Goal: Transaction & Acquisition: Purchase product/service

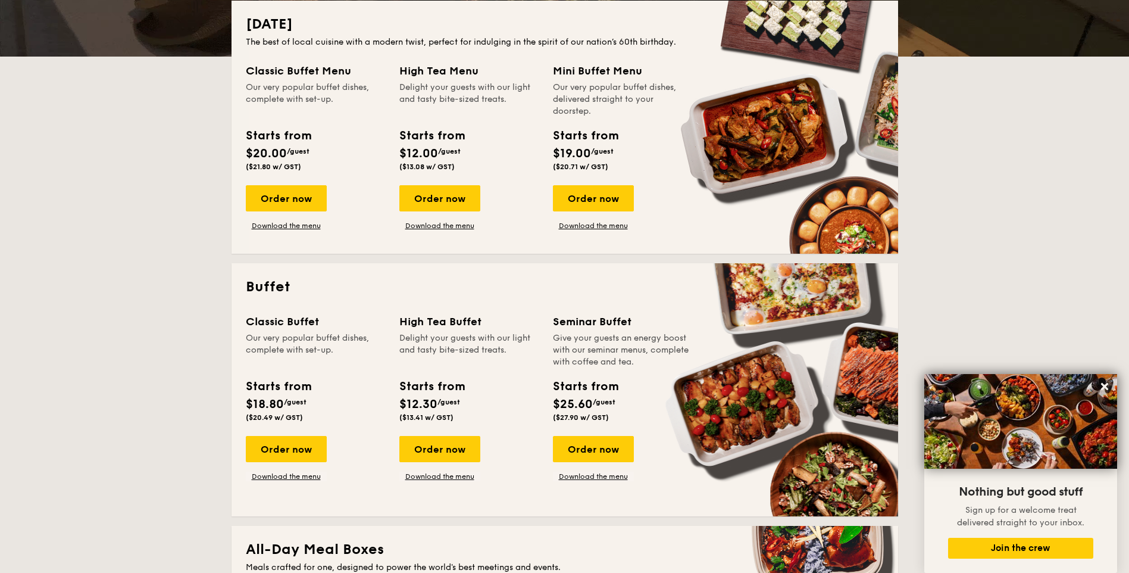
scroll to position [357, 0]
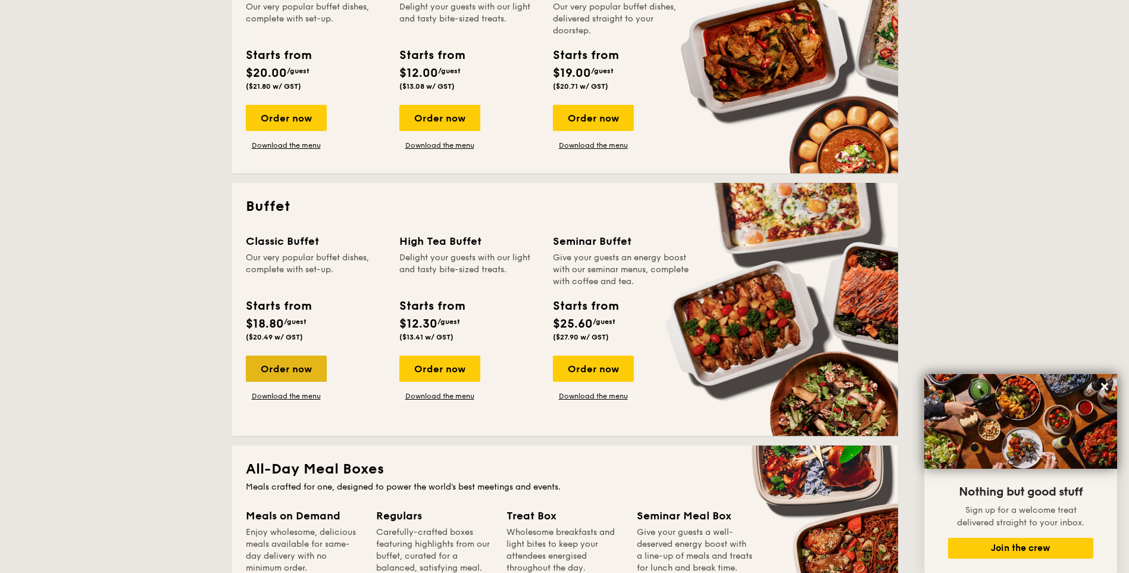
click at [270, 370] on div "Order now" at bounding box center [286, 368] width 81 height 26
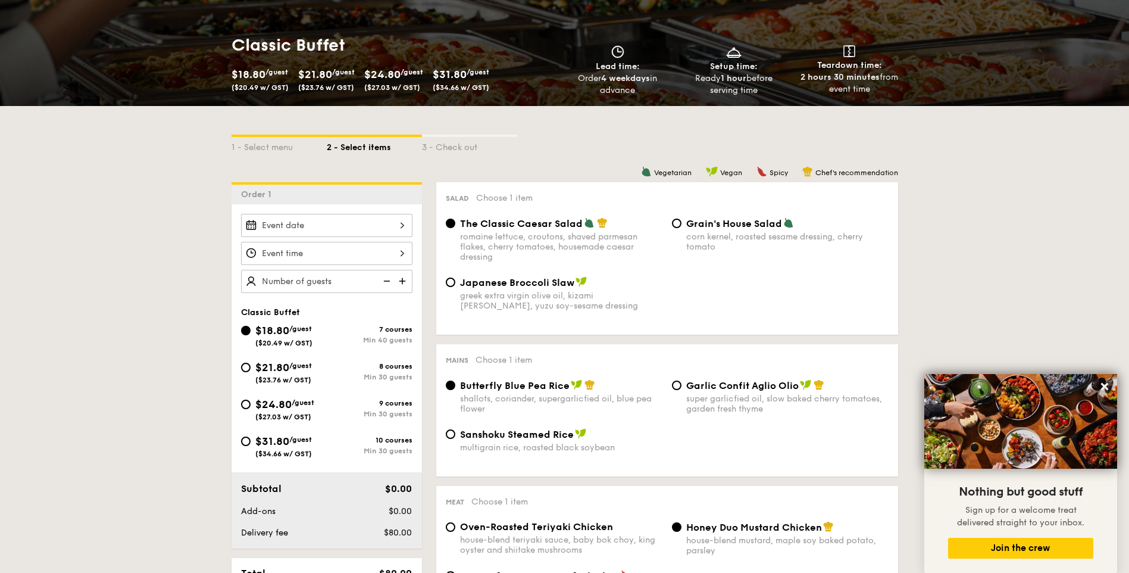
scroll to position [179, 0]
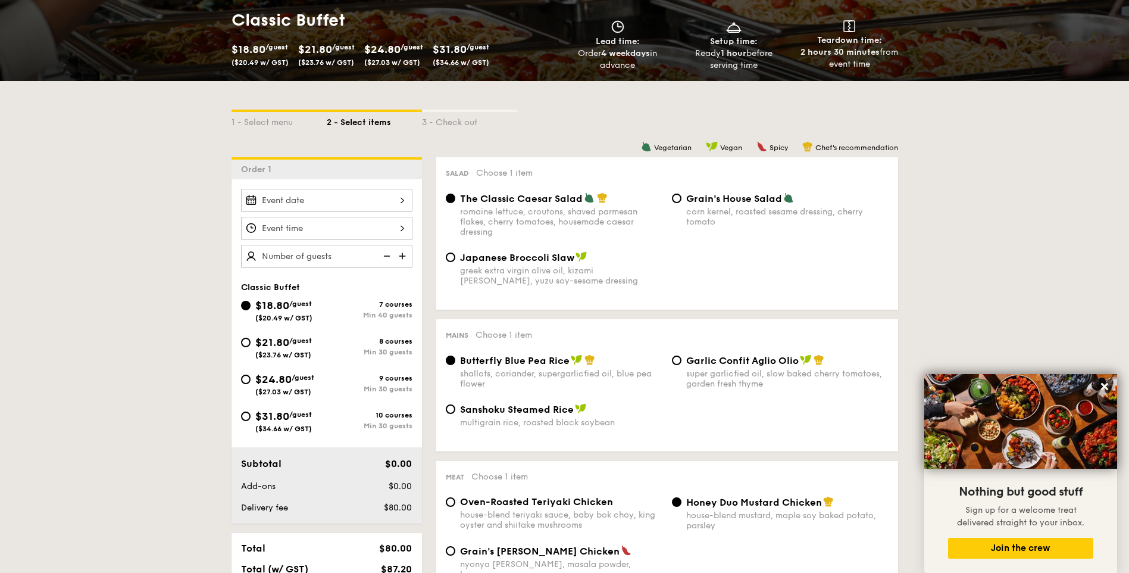
click at [401, 199] on div at bounding box center [326, 200] width 171 height 23
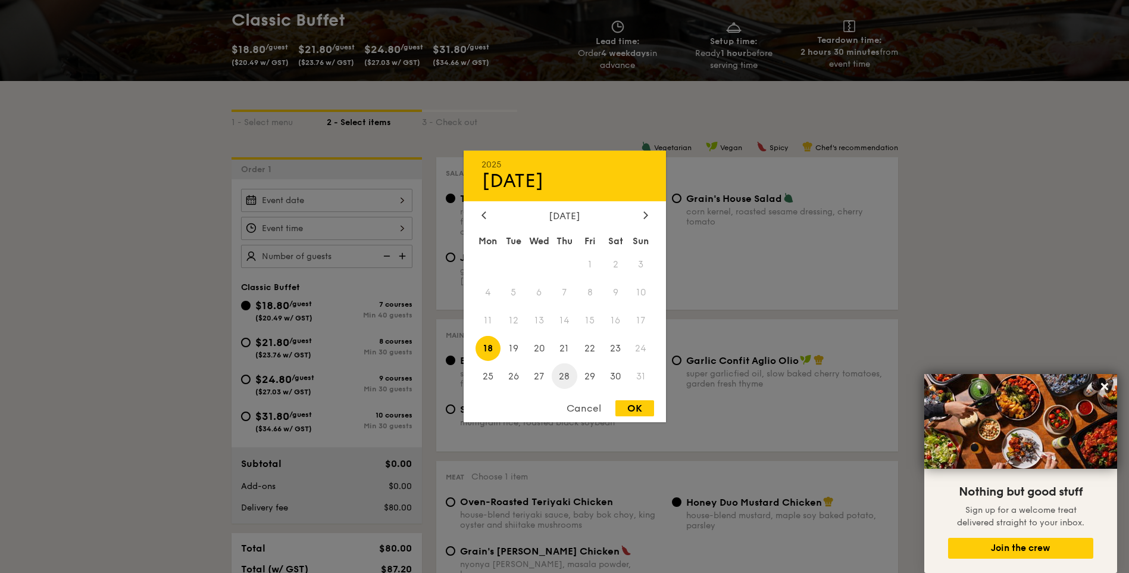
click at [564, 375] on span "28" at bounding box center [565, 376] width 26 height 26
click at [633, 412] on div "OK" at bounding box center [634, 408] width 39 height 16
type input "[DATE]"
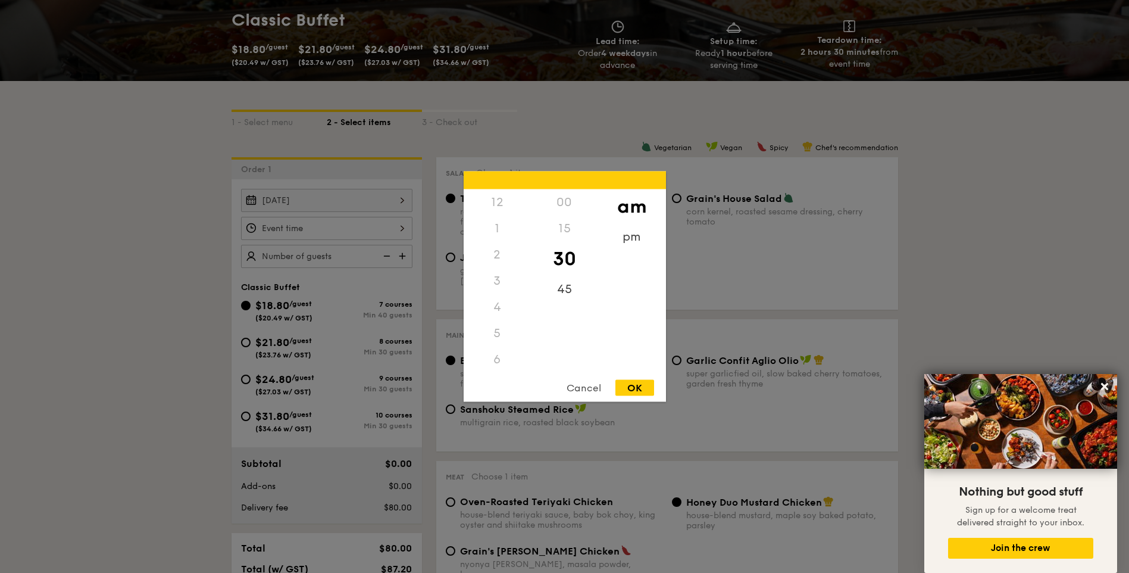
click at [402, 224] on div "12 1 2 3 4 5 6 7 8 9 10 11 00 15 30 45 am pm Cancel OK" at bounding box center [326, 228] width 171 height 23
click at [633, 387] on div "OK" at bounding box center [634, 388] width 39 height 16
type input "10:30AM"
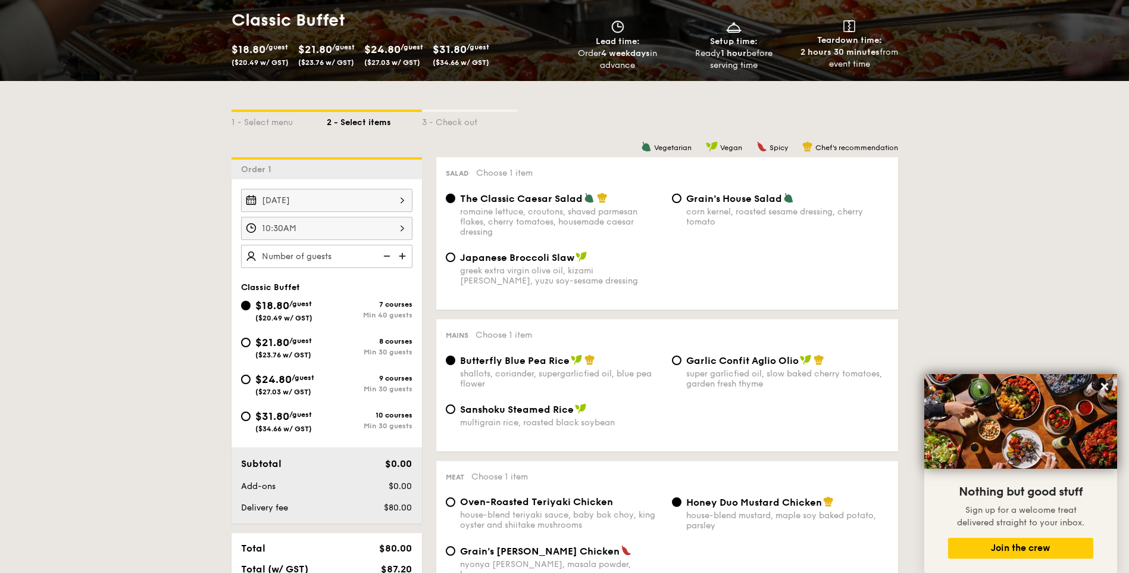
click at [401, 257] on img at bounding box center [404, 256] width 18 height 23
type input "40 guests"
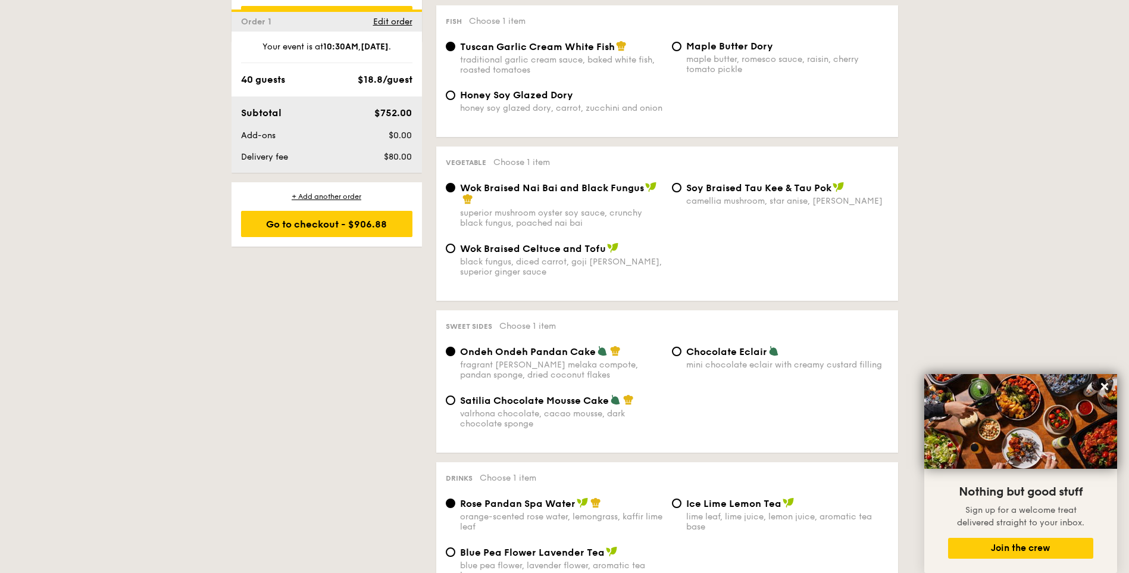
scroll to position [952, 0]
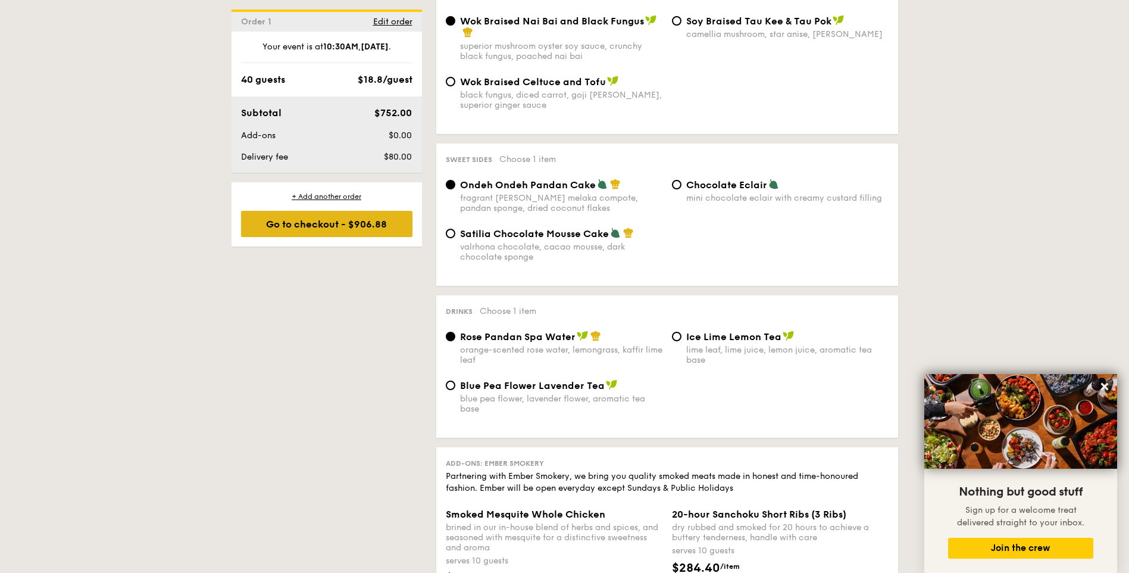
click at [300, 230] on div "Go to checkout - $906.88" at bounding box center [326, 224] width 171 height 26
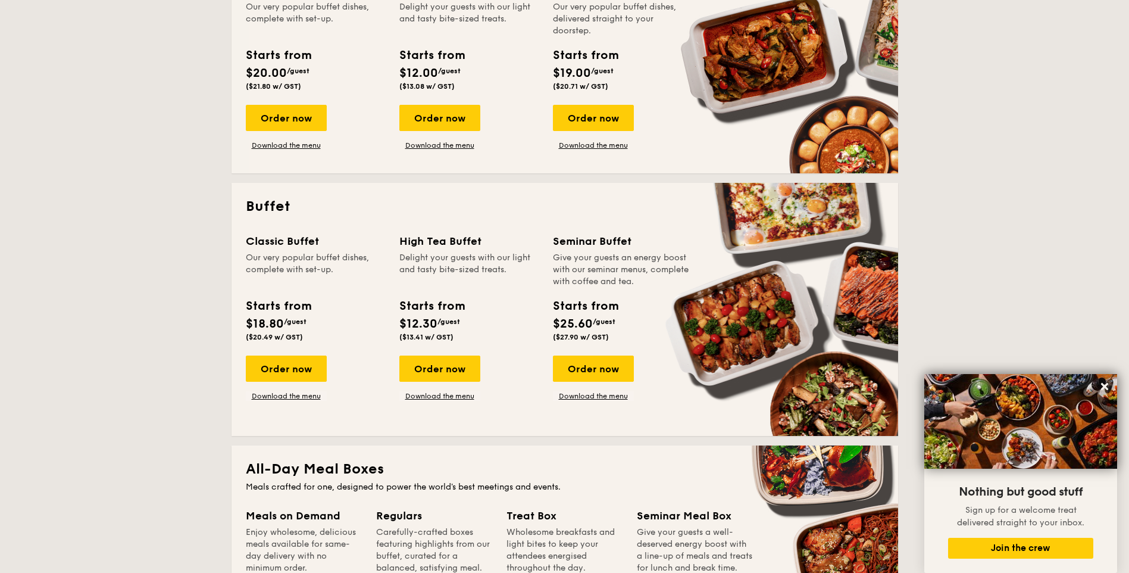
scroll to position [179, 0]
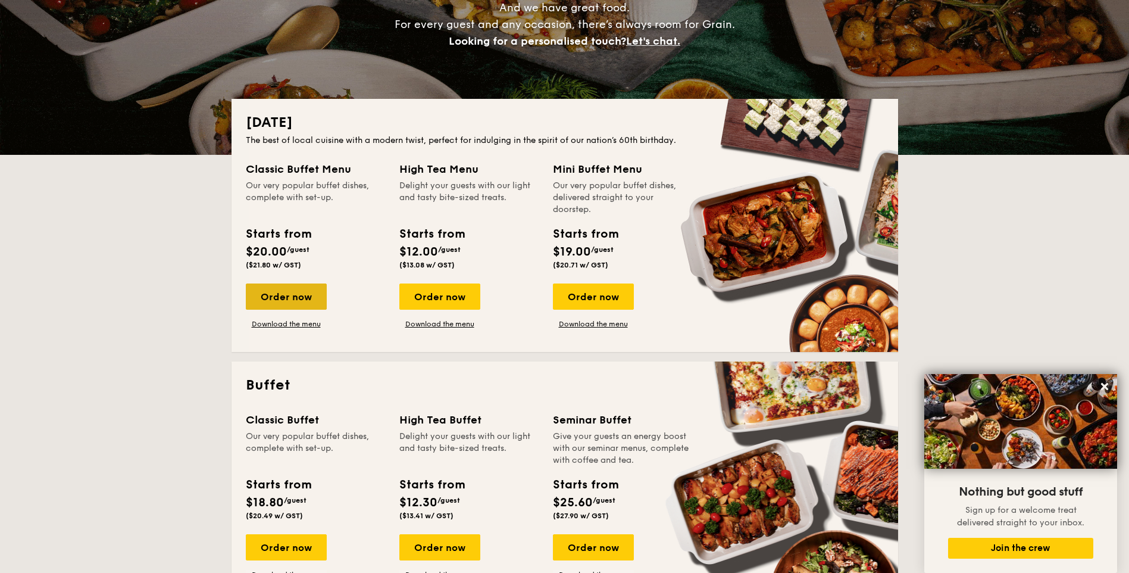
click at [280, 296] on div "Order now" at bounding box center [286, 296] width 81 height 26
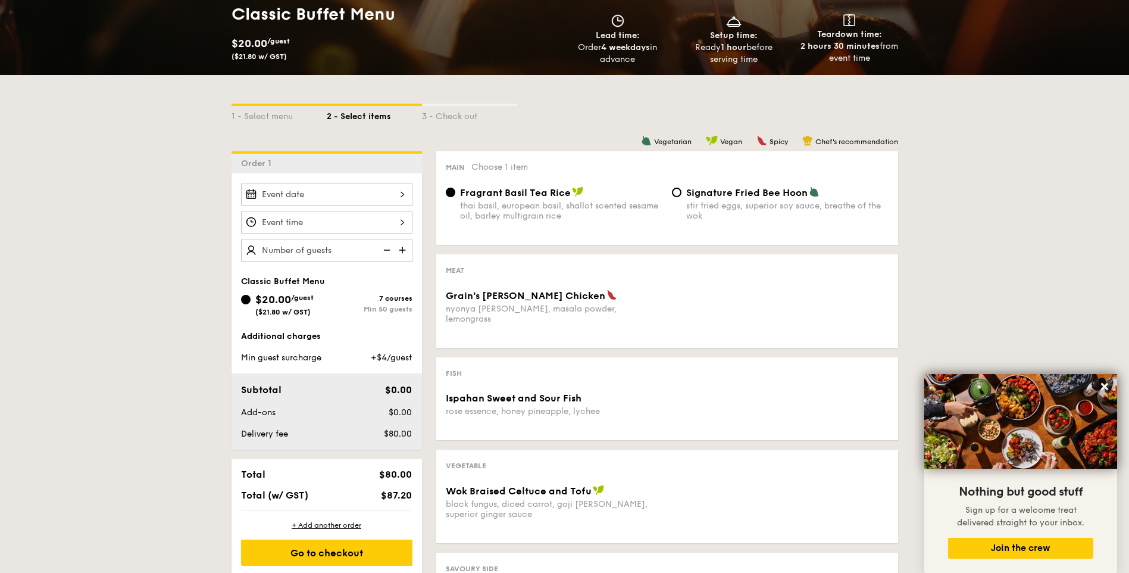
scroll to position [179, 0]
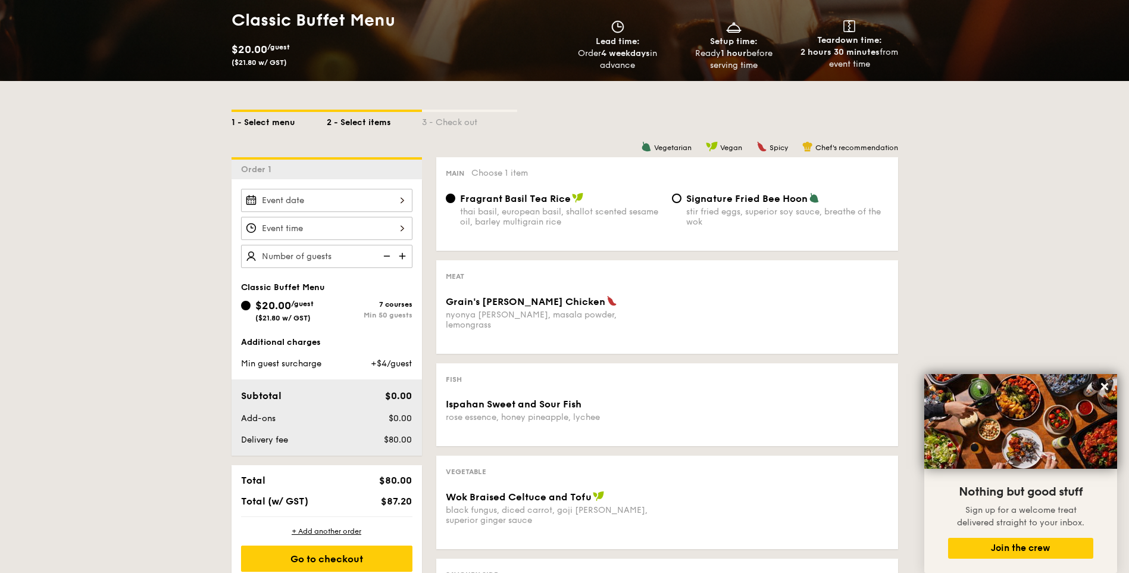
click at [262, 121] on div "1 - Select menu" at bounding box center [279, 120] width 95 height 17
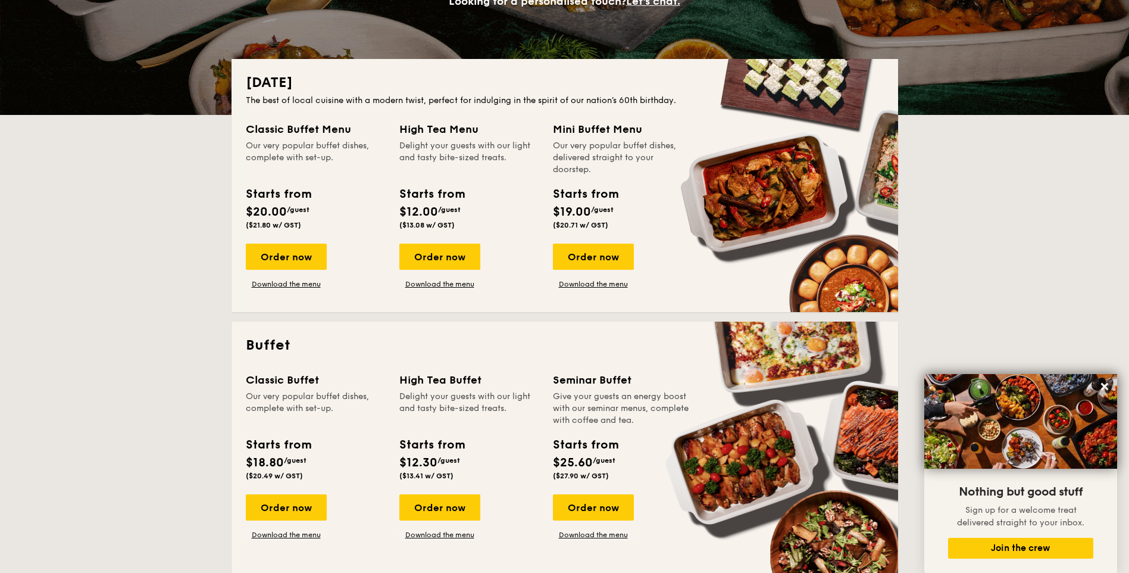
scroll to position [238, 0]
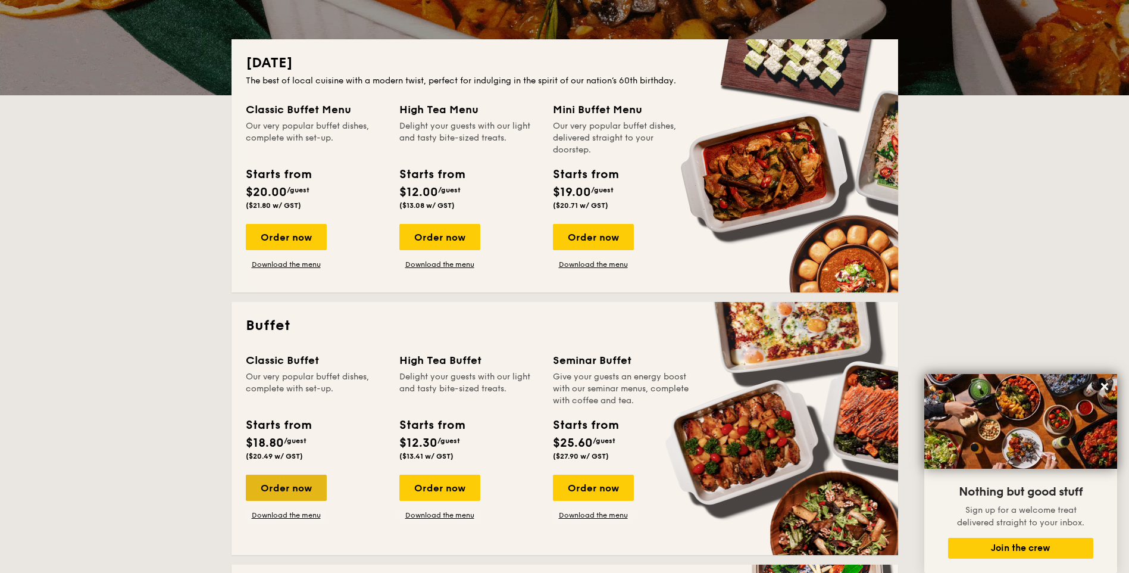
click at [298, 487] on div "Order now" at bounding box center [286, 487] width 81 height 26
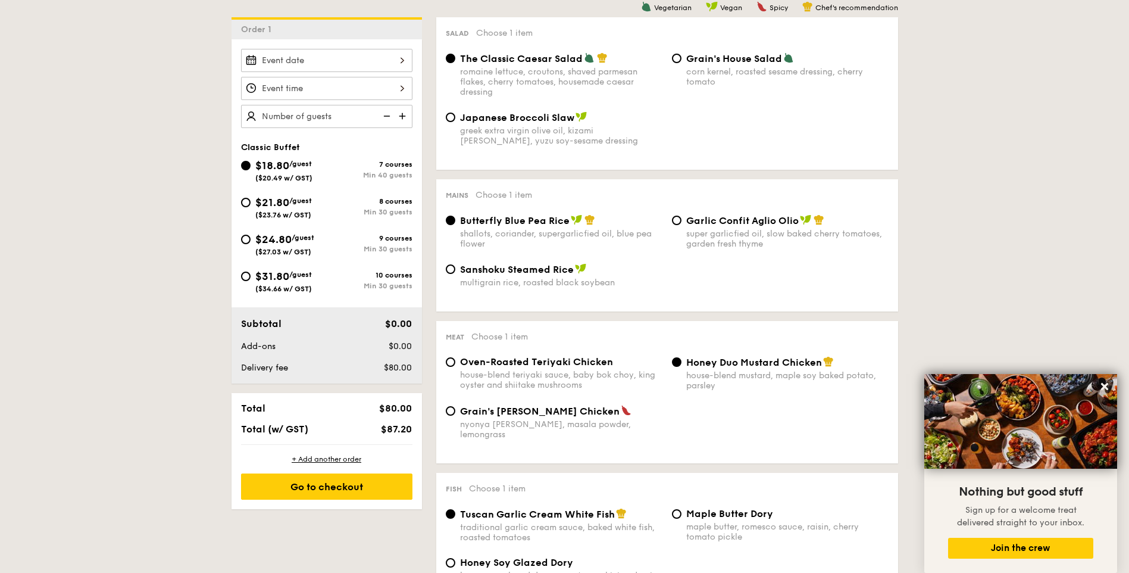
scroll to position [417, 0]
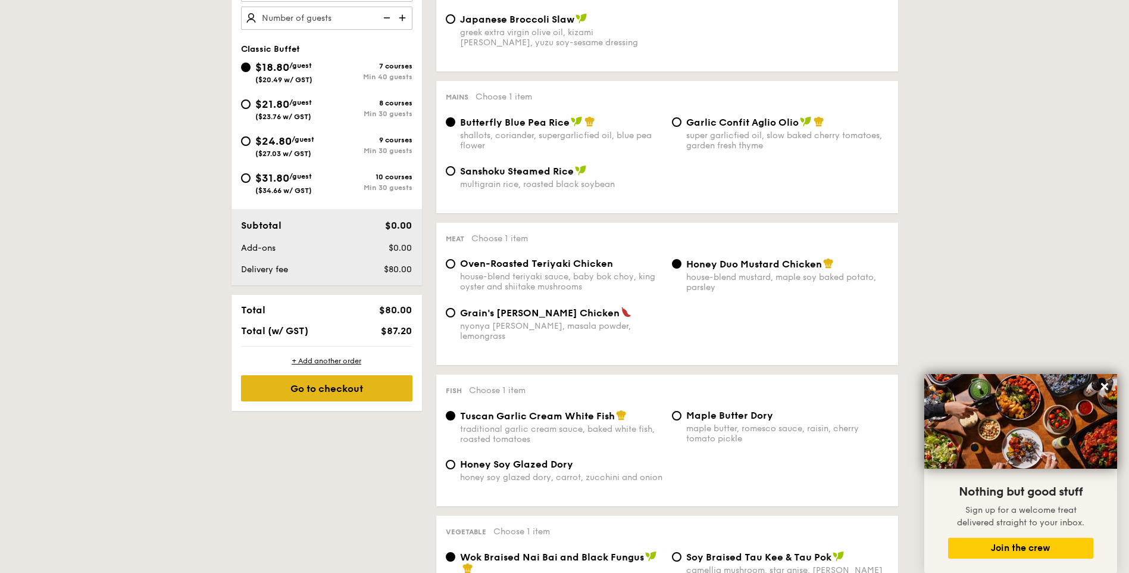
click at [317, 393] on div "Go to checkout" at bounding box center [326, 388] width 171 height 26
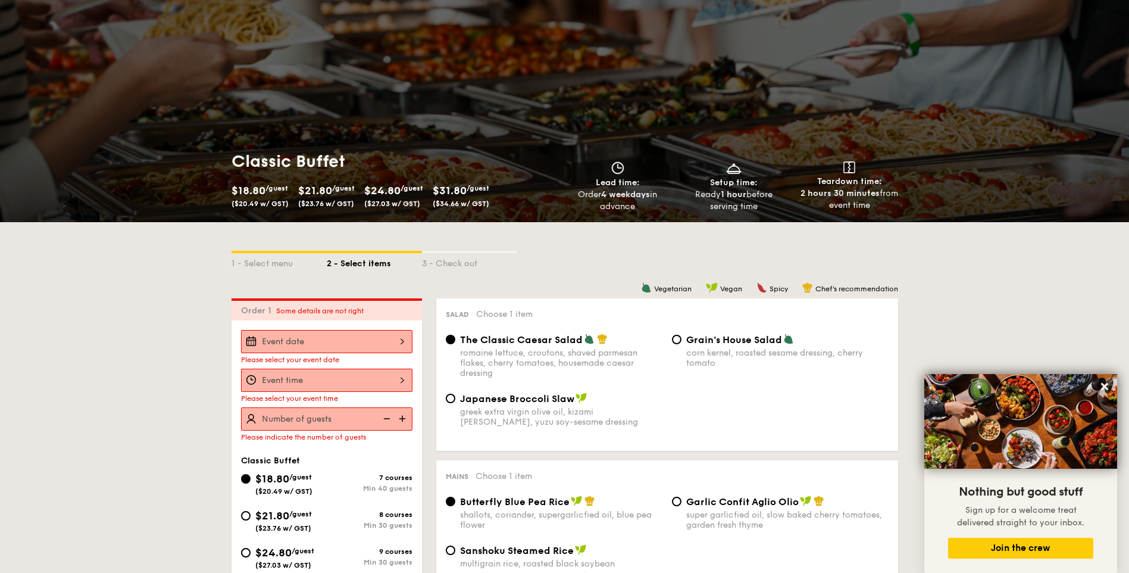
scroll to position [0, 0]
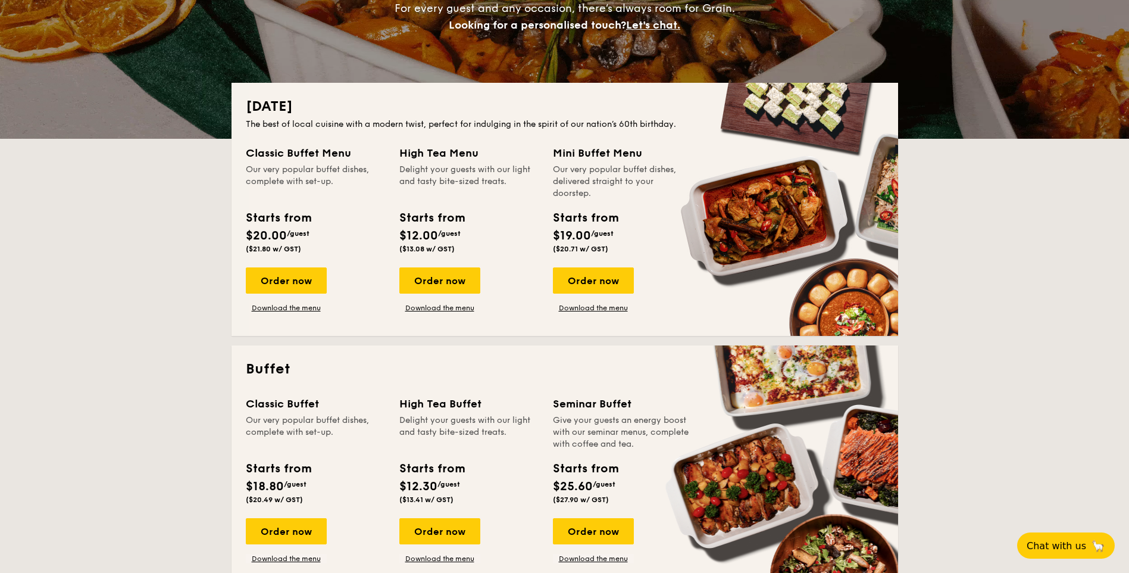
scroll to position [298, 0]
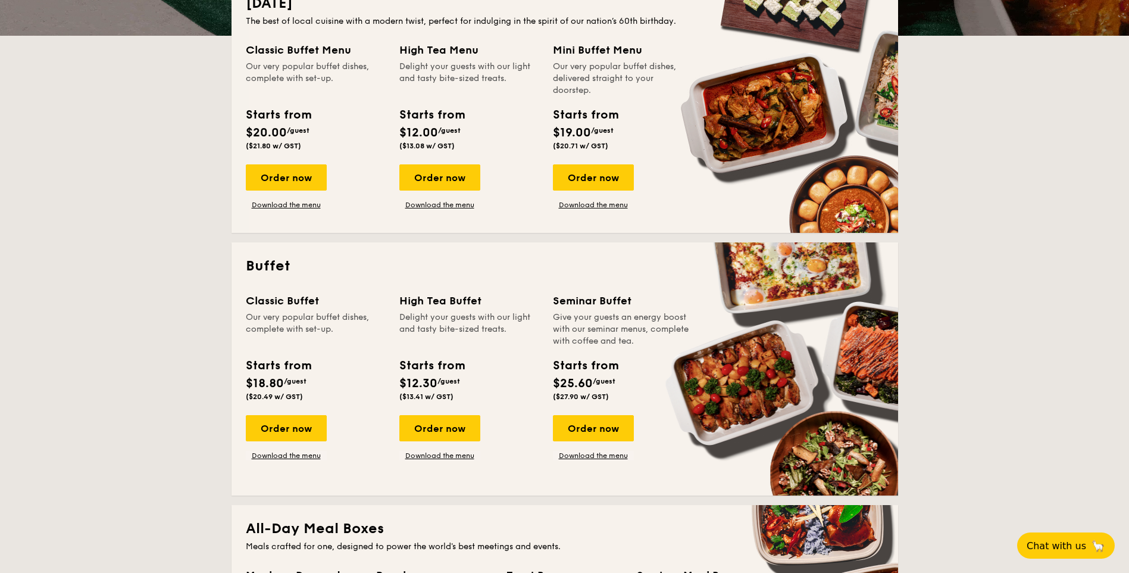
drag, startPoint x: 280, startPoint y: 433, endPoint x: 327, endPoint y: 437, distance: 47.3
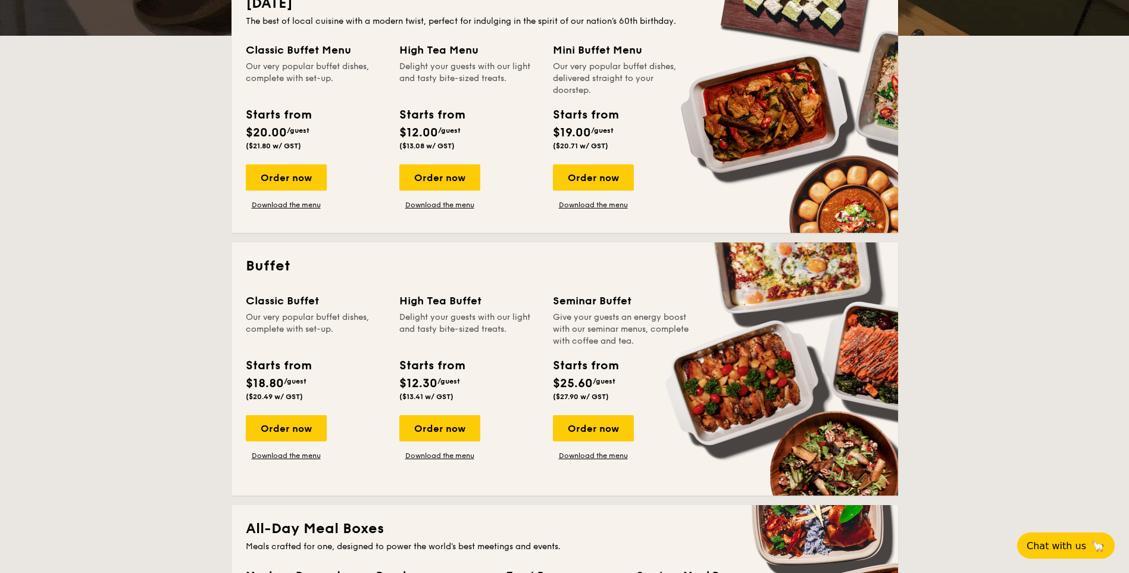
click at [280, 433] on div "Order now" at bounding box center [286, 428] width 81 height 26
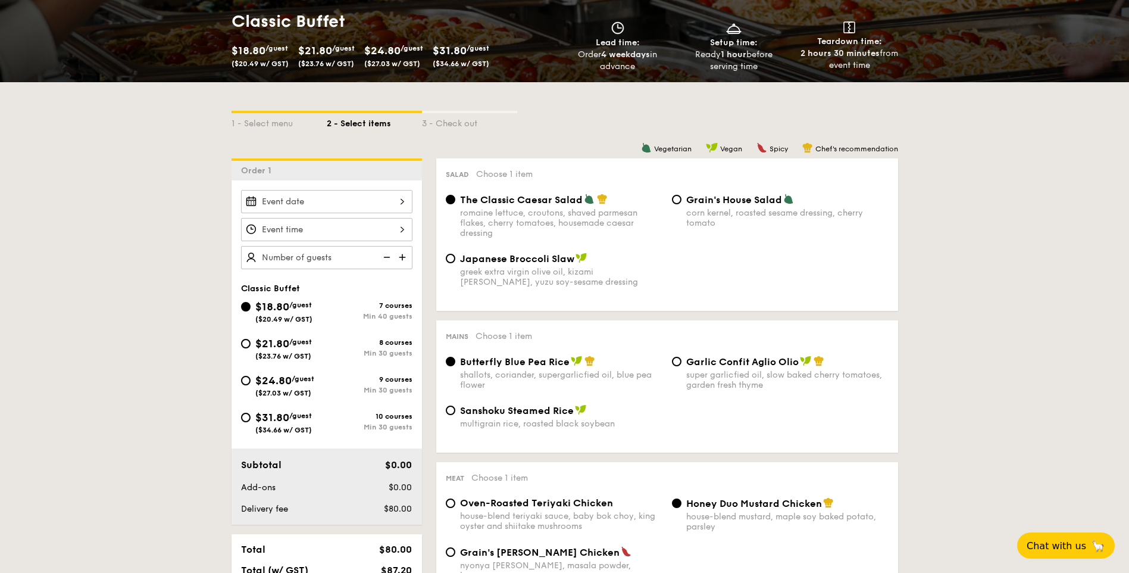
scroll to position [179, 0]
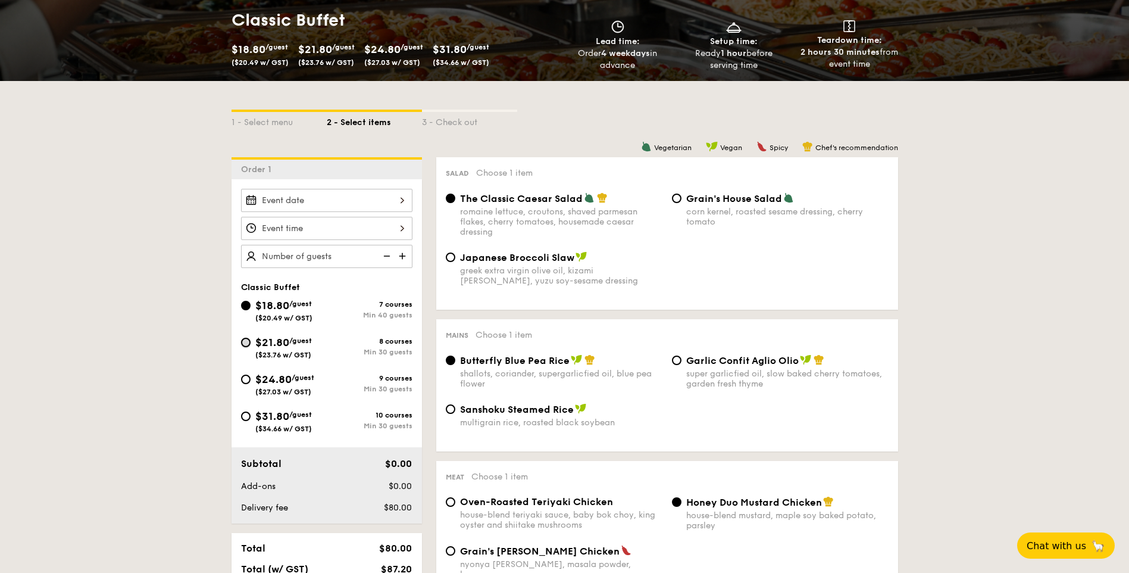
click at [243, 342] on input "$21.80 /guest ($23.76 w/ GST) 8 courses Min 30 guests" at bounding box center [246, 342] width 10 height 10
radio input "true"
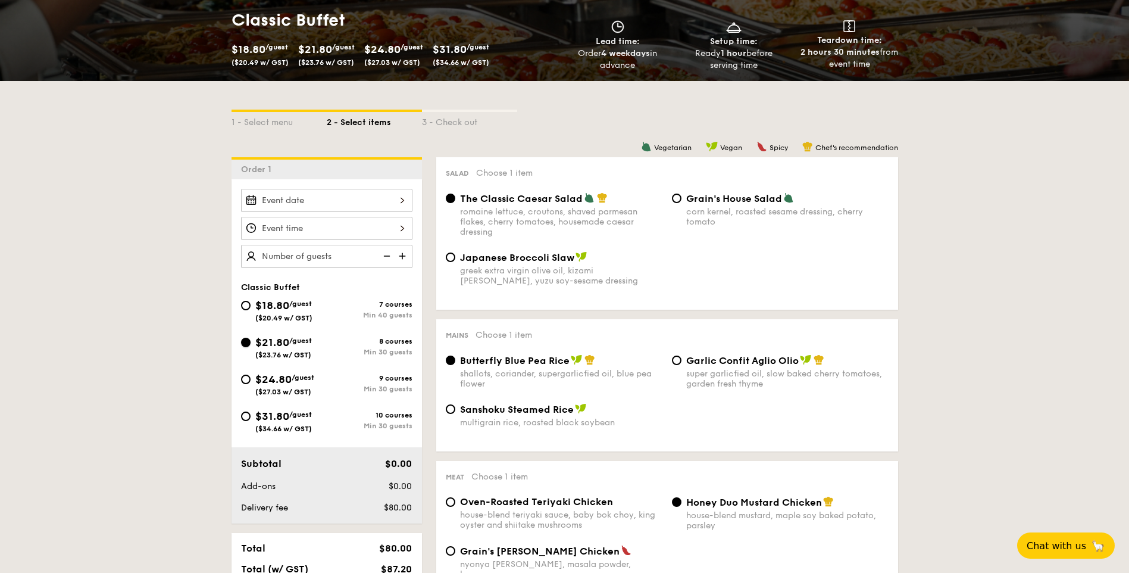
radio input "true"
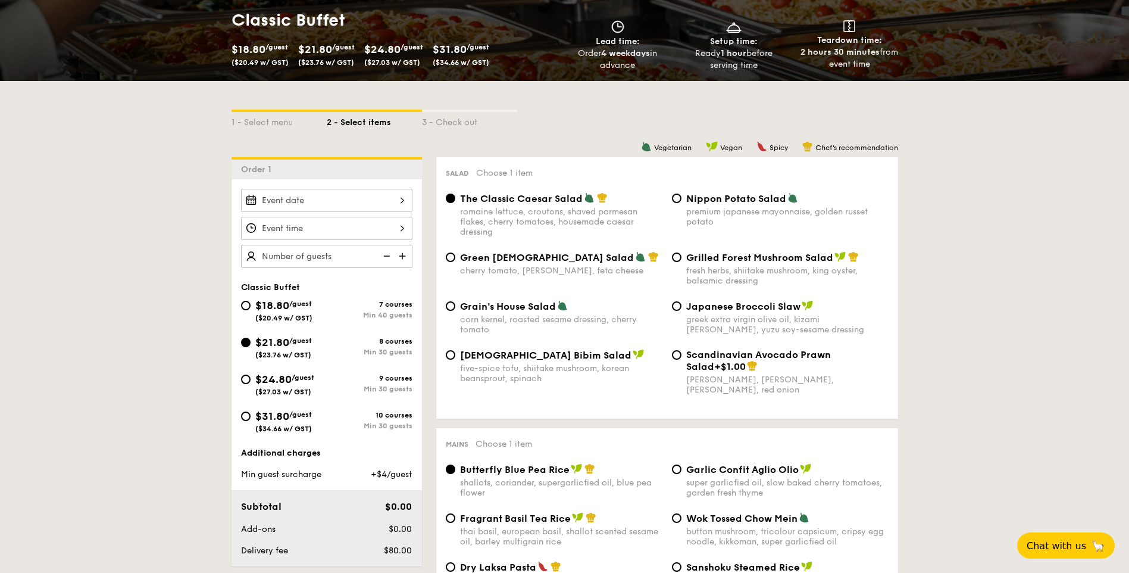
click at [399, 198] on div at bounding box center [326, 200] width 171 height 23
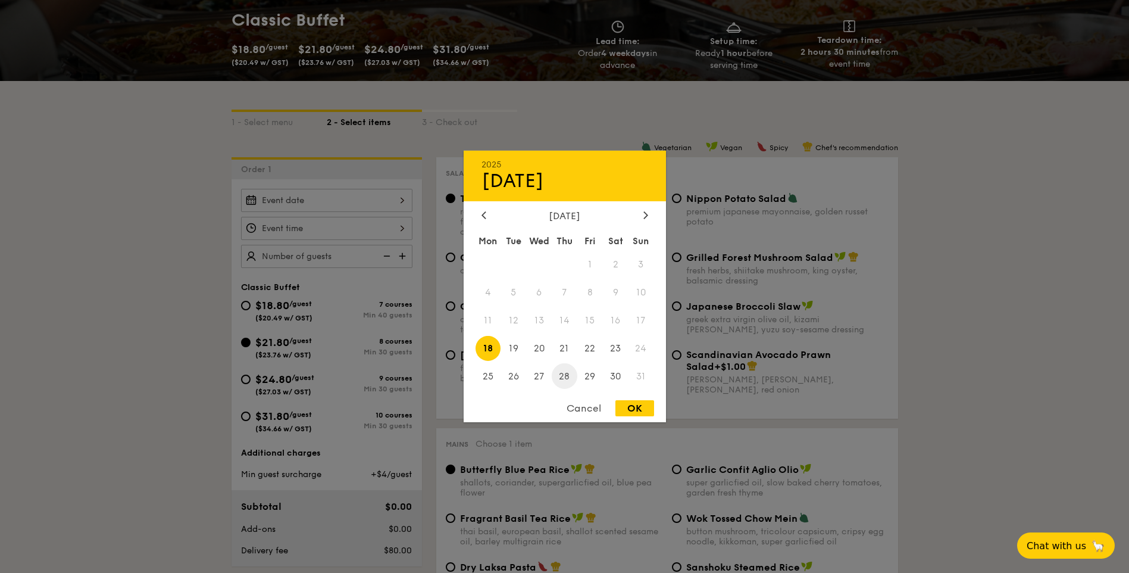
click at [564, 376] on span "28" at bounding box center [565, 376] width 26 height 26
click at [623, 412] on div "OK" at bounding box center [634, 408] width 39 height 16
type input "[DATE]"
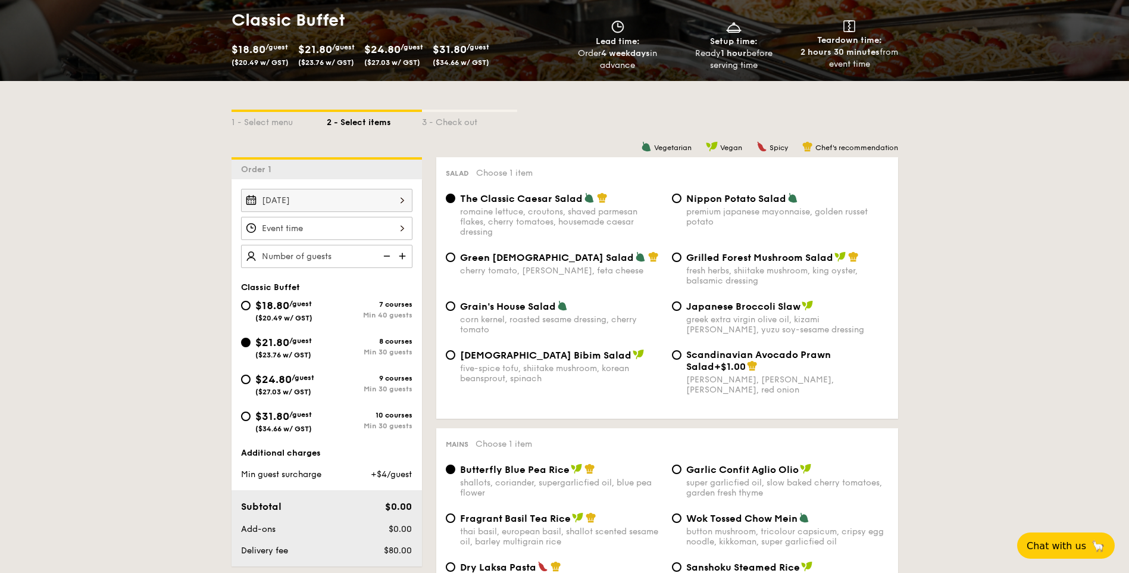
click at [401, 230] on div at bounding box center [326, 228] width 171 height 23
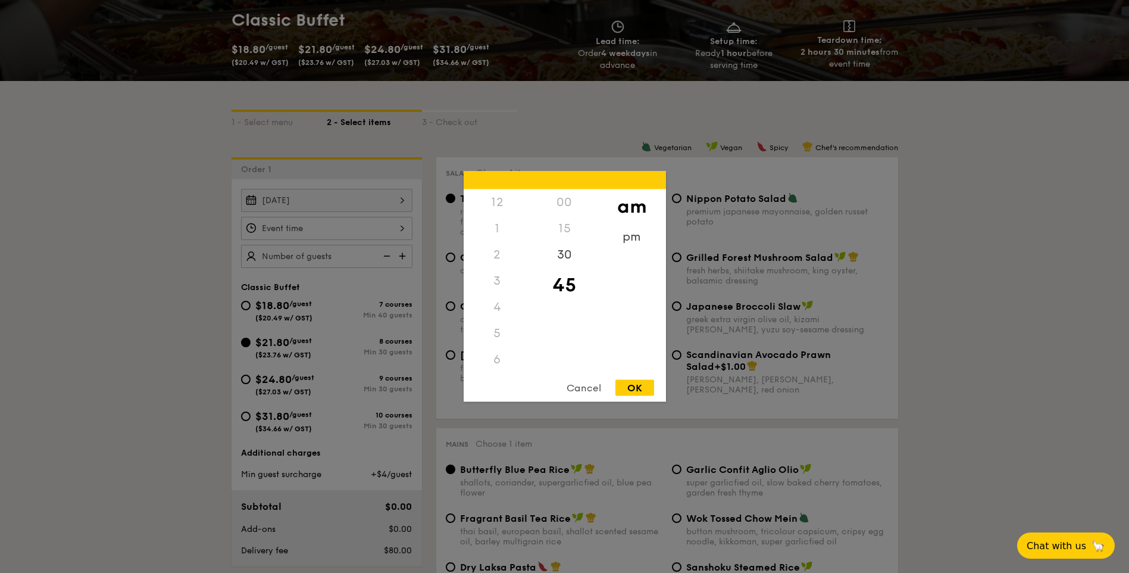
scroll to position [131, 0]
click at [632, 389] on div "OK" at bounding box center [634, 388] width 39 height 16
type input "10:45AM"
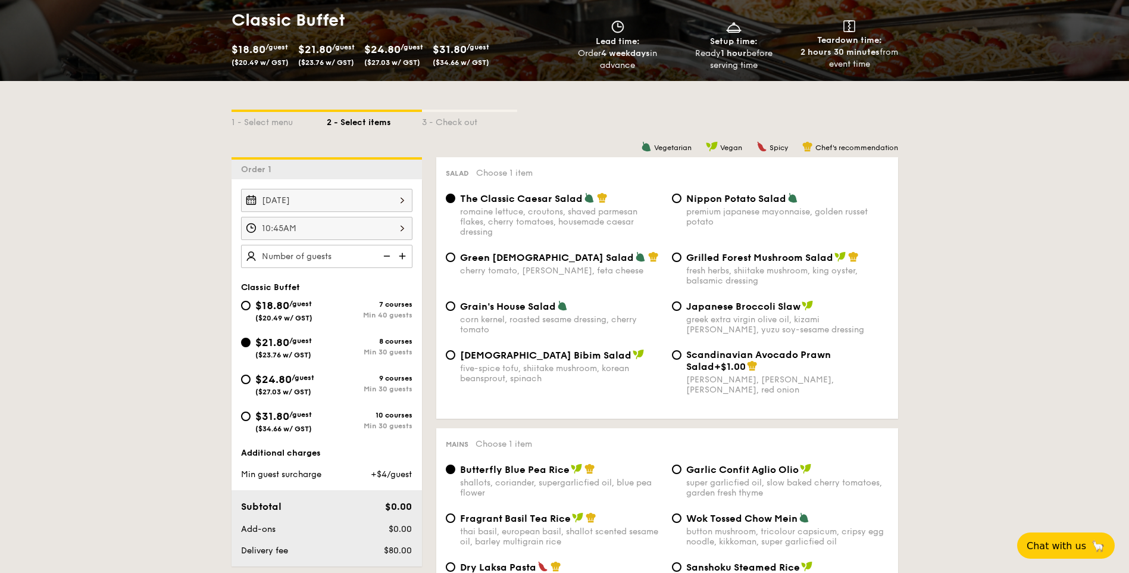
click at [401, 254] on img at bounding box center [404, 256] width 18 height 23
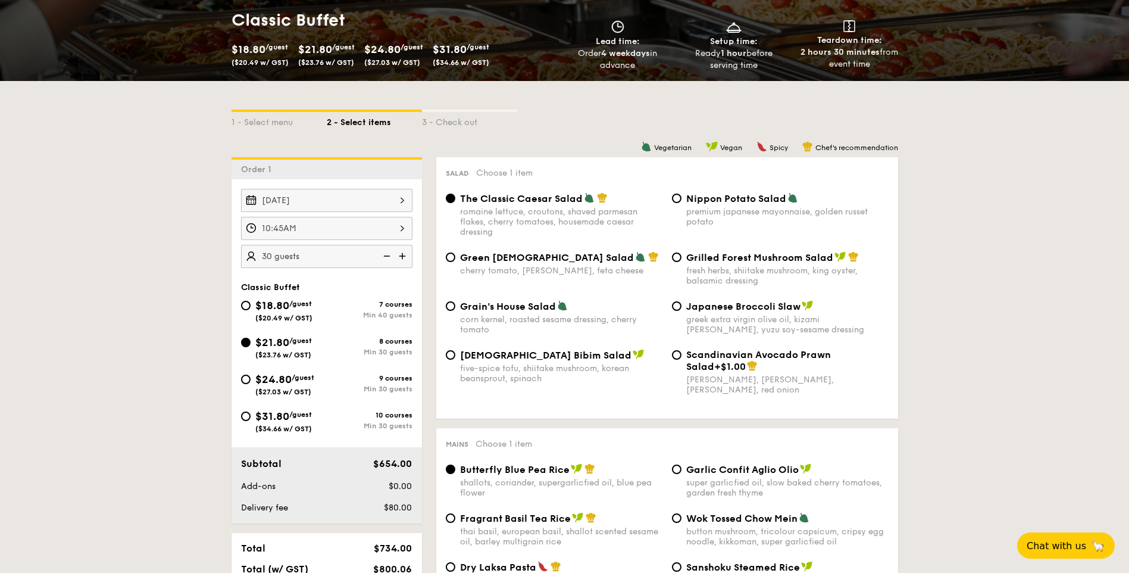
click at [401, 254] on img at bounding box center [404, 256] width 18 height 23
type input "40 guests"
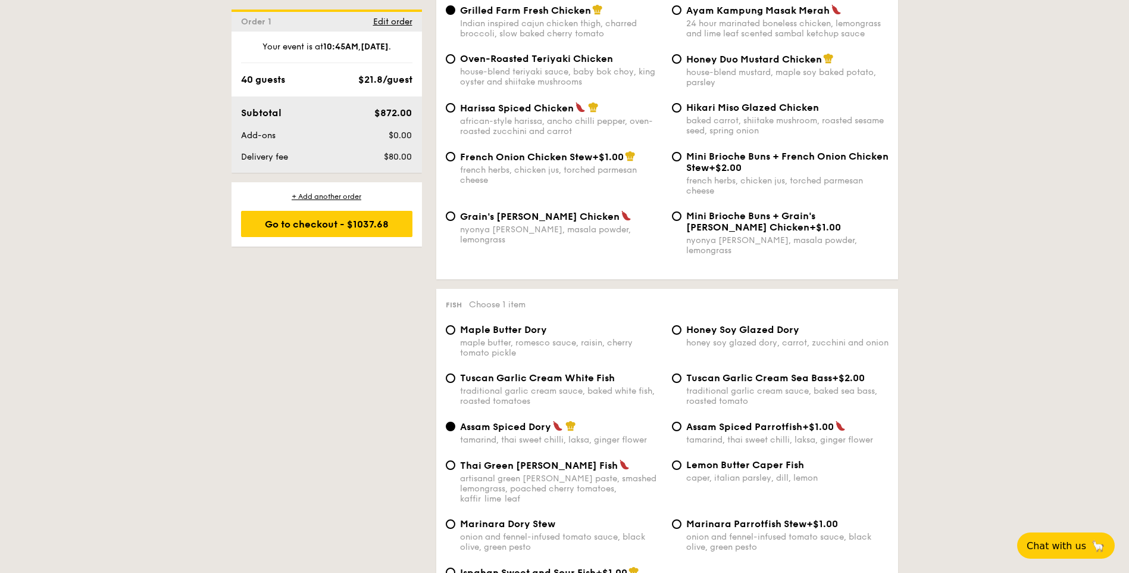
scroll to position [1131, 0]
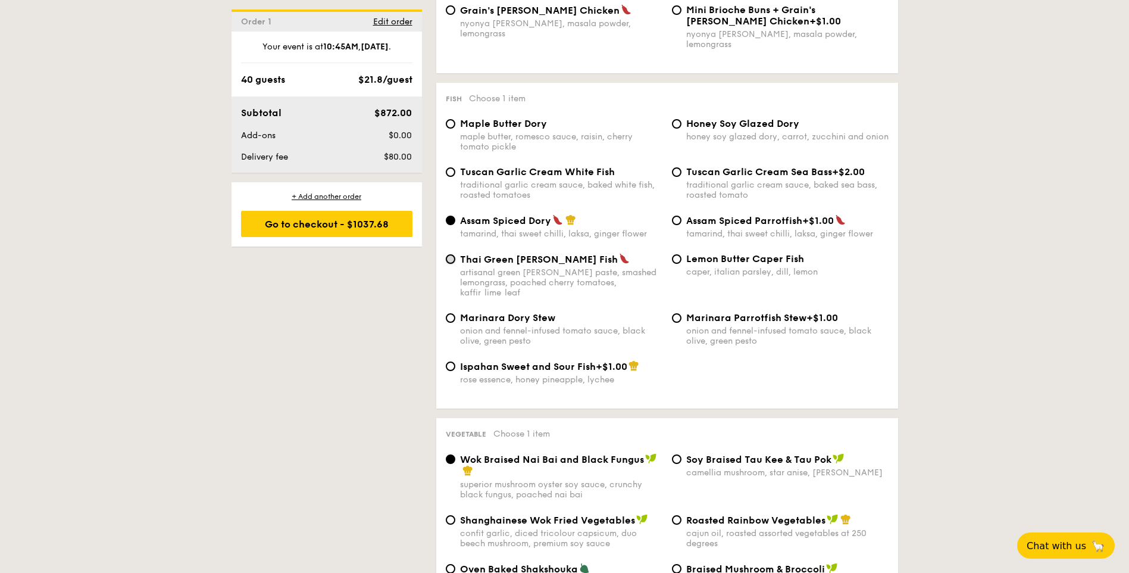
click at [454, 254] on input "Thai Green [PERSON_NAME] Fish artisanal green [PERSON_NAME] paste, smashed lemo…" at bounding box center [451, 259] width 10 height 10
radio input "true"
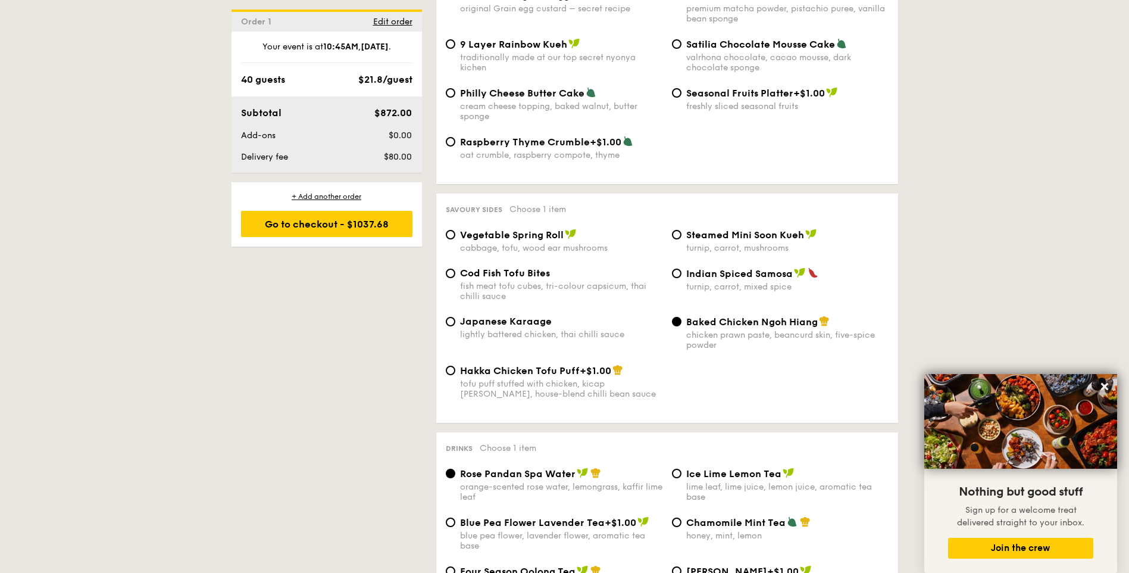
scroll to position [1547, 0]
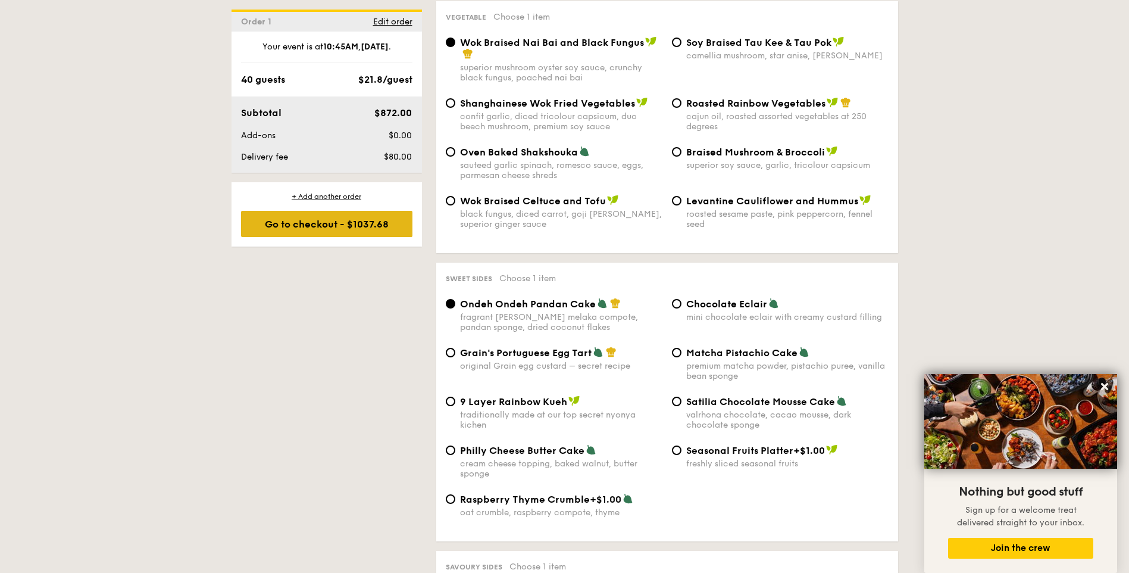
click at [322, 225] on div "Go to checkout - $1037.68" at bounding box center [326, 224] width 171 height 26
